Goal: Task Accomplishment & Management: Use online tool/utility

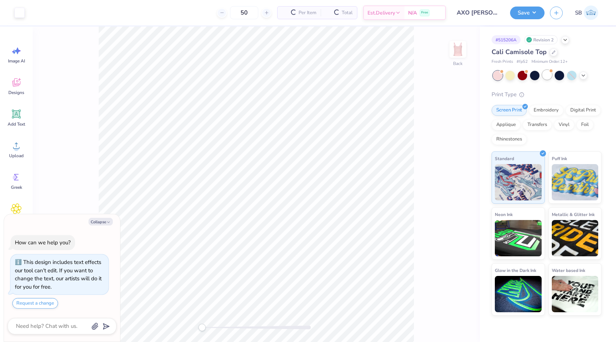
scroll to position [20, 0]
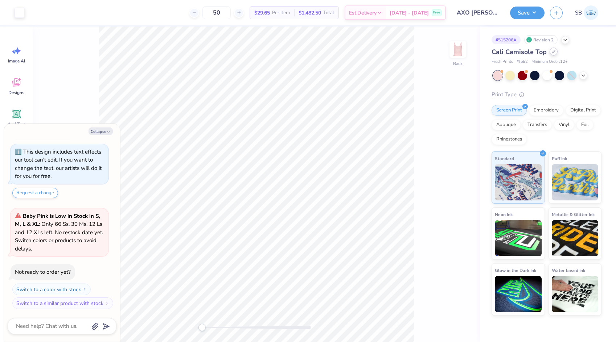
click at [554, 52] on icon at bounding box center [554, 52] width 4 height 4
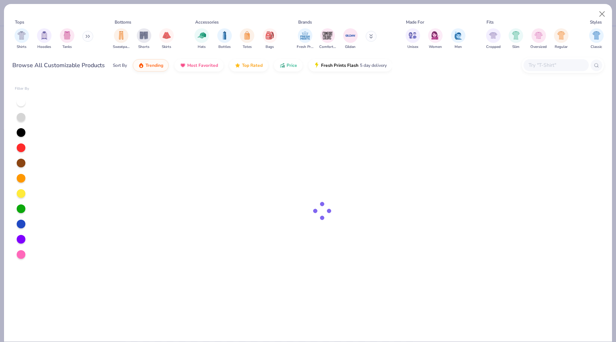
type textarea "x"
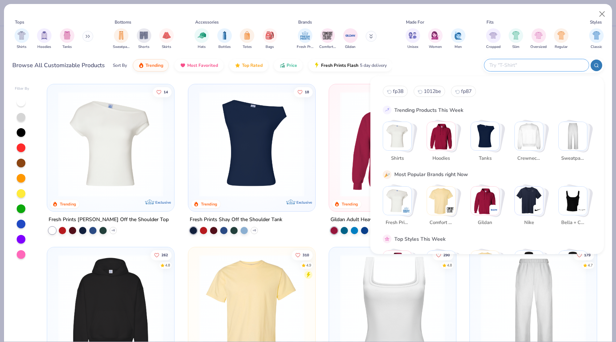
click at [536, 64] on input "text" at bounding box center [536, 65] width 95 height 8
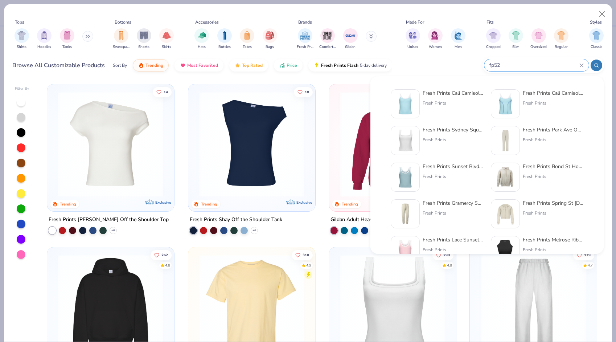
type input "fp52"
click at [404, 99] on img at bounding box center [405, 104] width 23 height 23
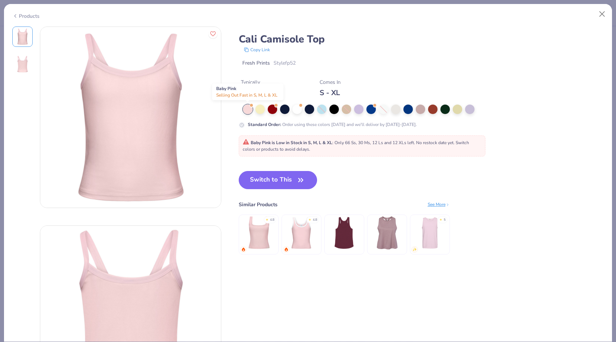
click at [248, 109] on div at bounding box center [247, 109] width 9 height 9
click at [269, 92] on icon at bounding box center [268, 92] width 5 height 5
click at [263, 181] on button "Switch to This" at bounding box center [278, 180] width 79 height 18
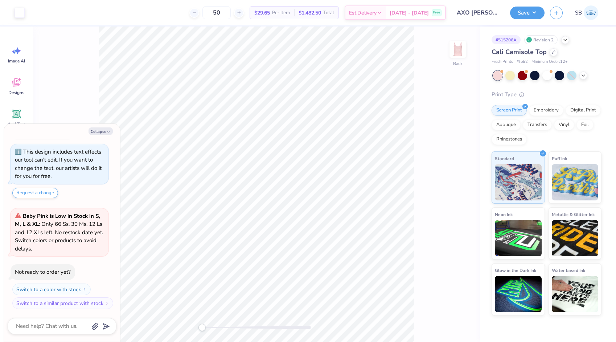
type textarea "x"
